Goal: Transaction & Acquisition: Download file/media

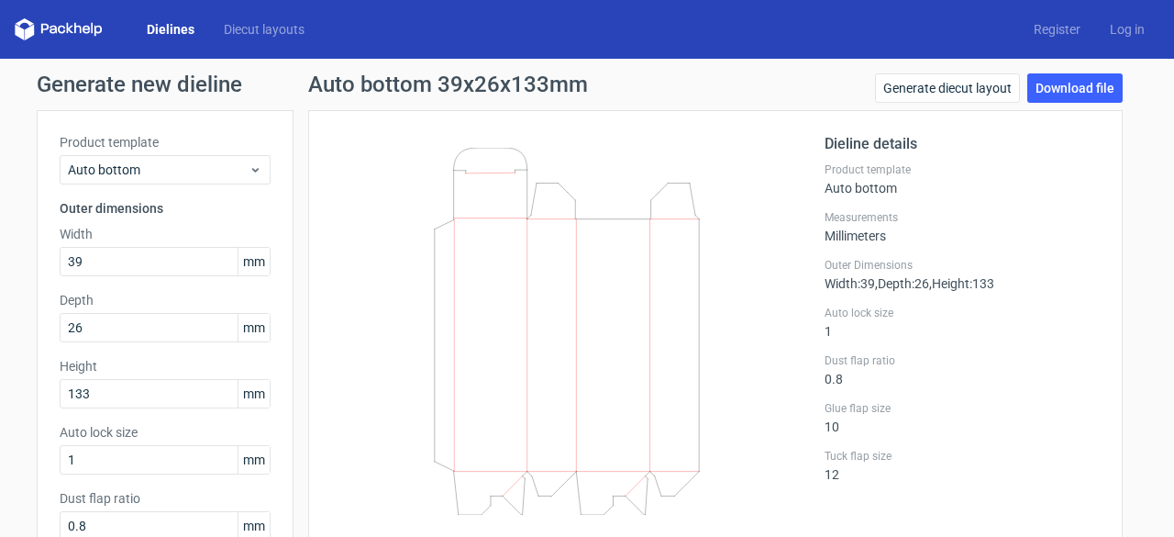
click at [92, 28] on polygon at bounding box center [92, 28] width 2 height 11
click at [171, 28] on link "Dielines" at bounding box center [170, 29] width 77 height 18
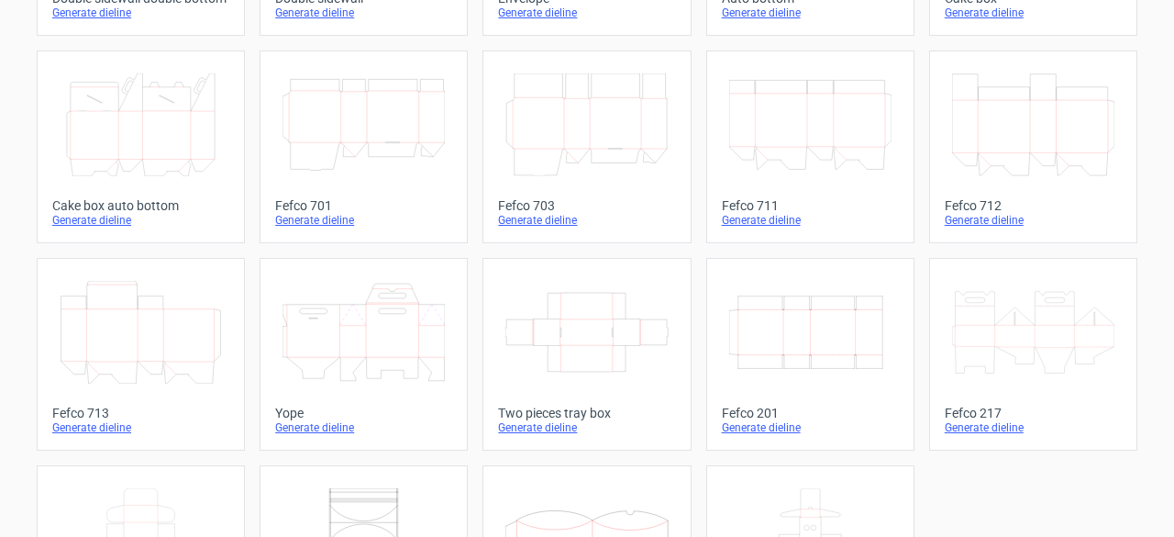
scroll to position [475, 0]
click at [739, 424] on div "Generate dieline" at bounding box center [810, 426] width 177 height 15
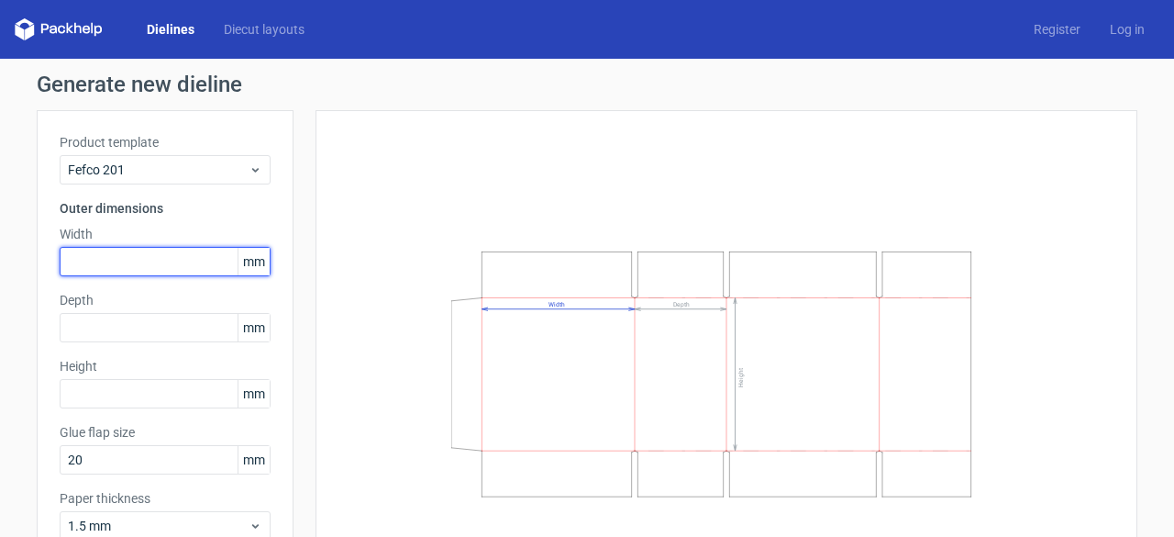
click at [116, 261] on input "text" at bounding box center [165, 261] width 211 height 29
click at [116, 261] on input "396" at bounding box center [165, 261] width 211 height 29
type input "398"
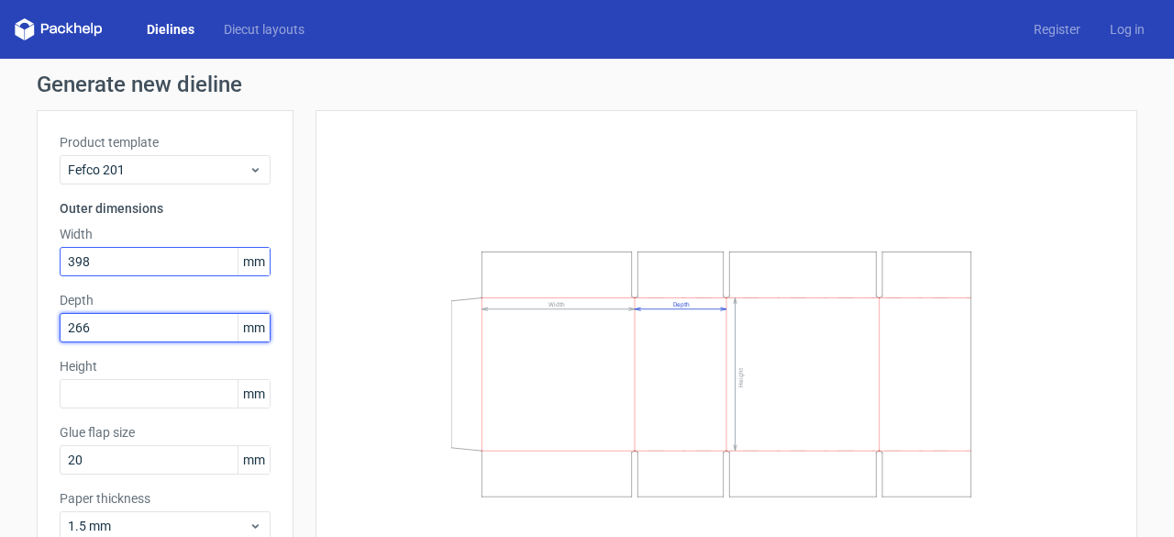
type input "266"
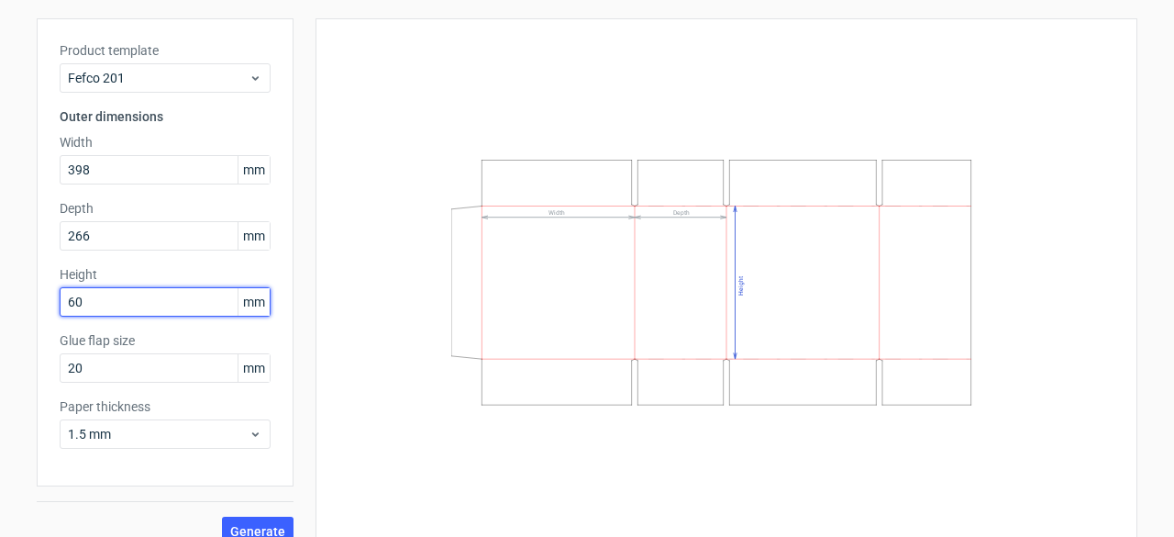
scroll to position [114, 0]
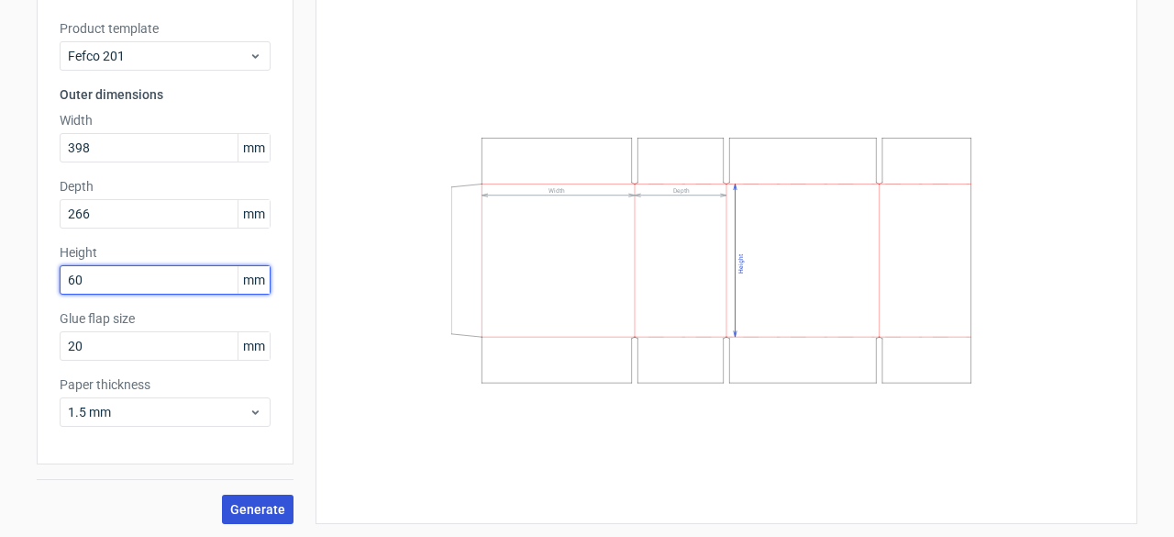
type input "60"
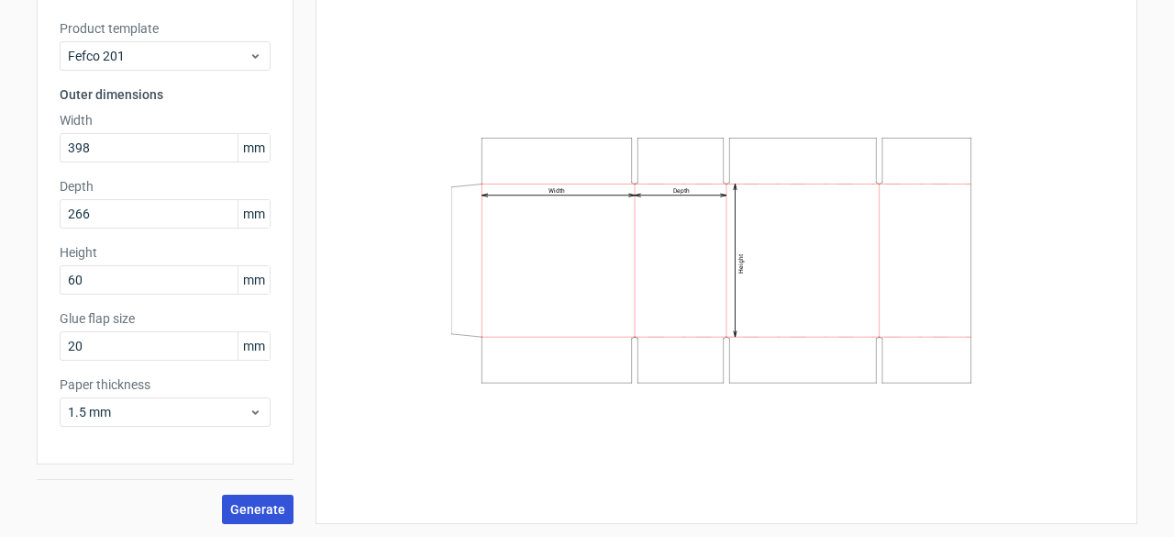
click at [248, 503] on span "Generate" at bounding box center [257, 509] width 55 height 13
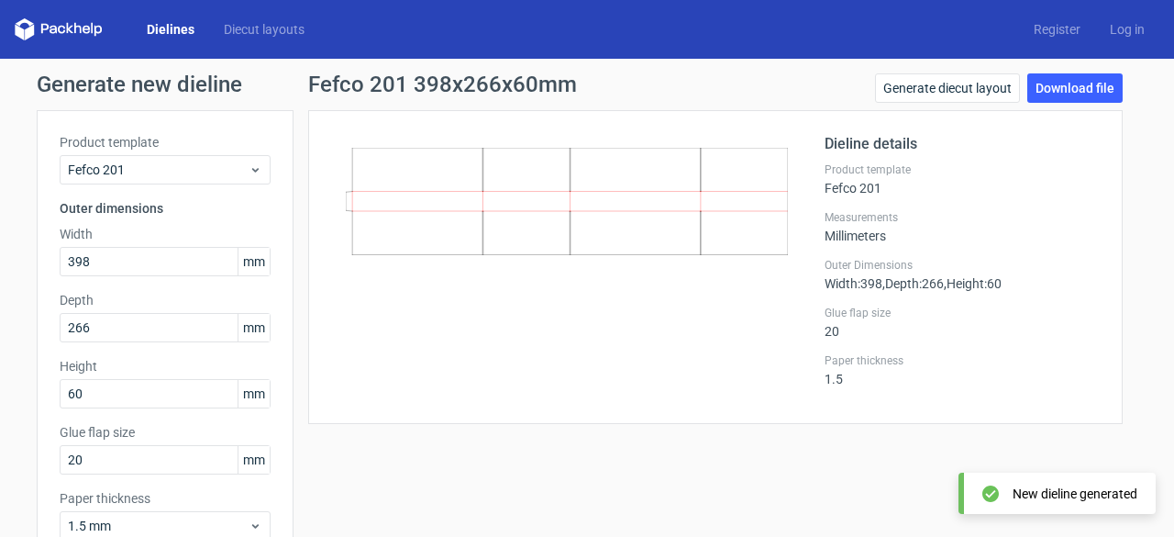
click at [605, 373] on div at bounding box center [578, 267] width 494 height 268
click at [1055, 87] on link "Download file" at bounding box center [1075, 87] width 95 height 29
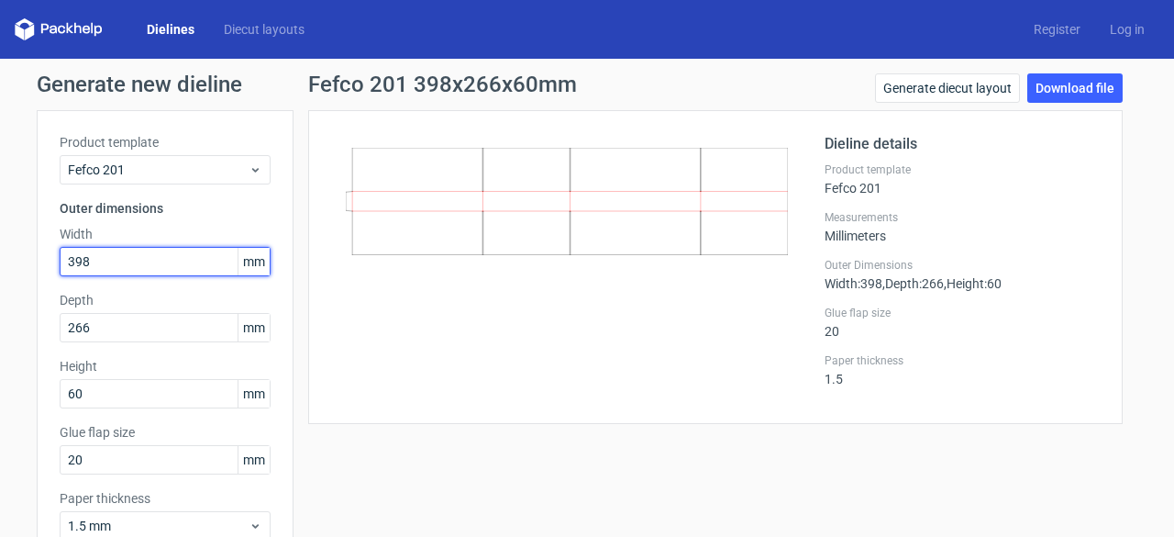
click at [132, 259] on input "398" at bounding box center [165, 261] width 211 height 29
type input "3"
type input "266"
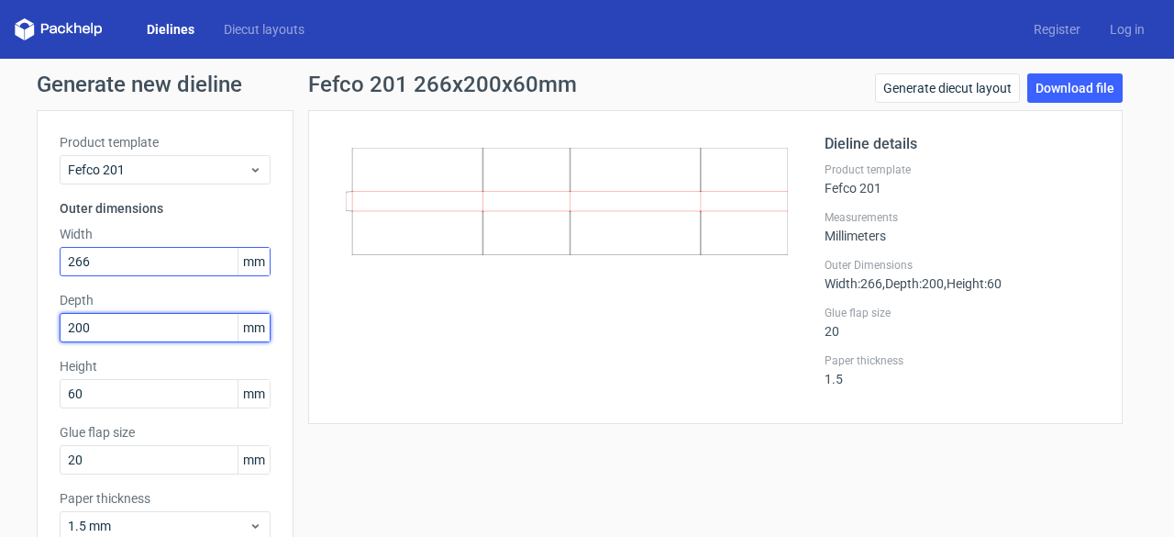
type input "200"
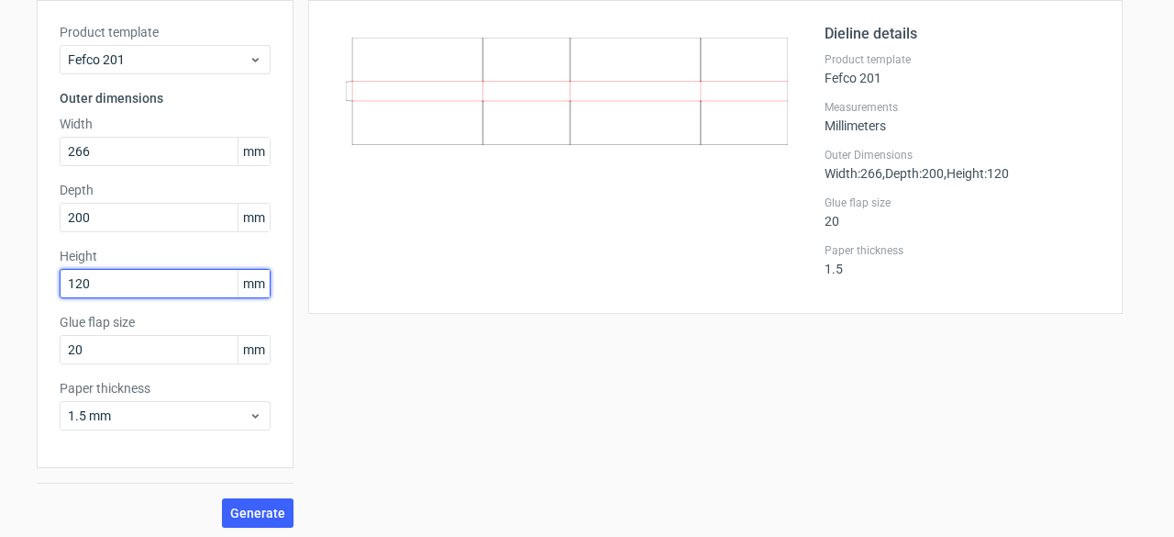
scroll to position [114, 0]
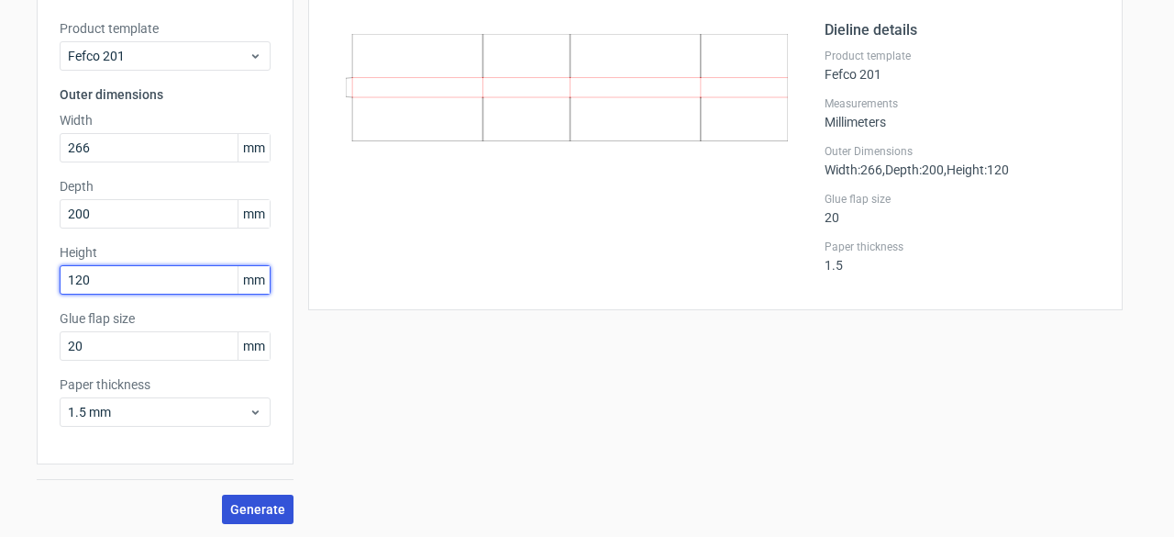
type input "120"
click at [253, 507] on span "Generate" at bounding box center [257, 509] width 55 height 13
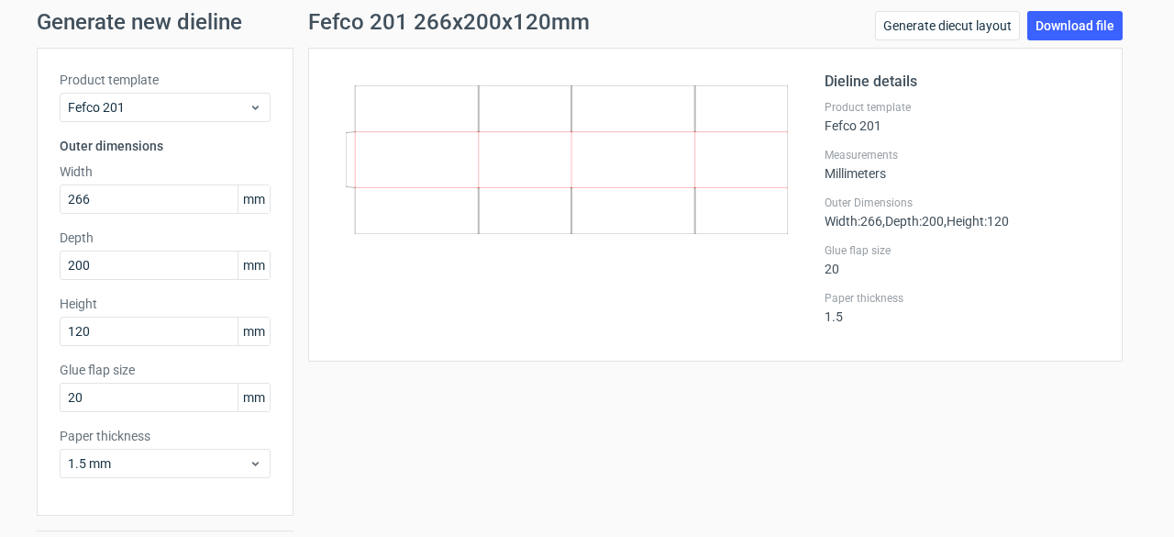
scroll to position [62, 0]
click at [1050, 17] on link "Download file" at bounding box center [1075, 25] width 95 height 29
